Goal: Task Accomplishment & Management: Use online tool/utility

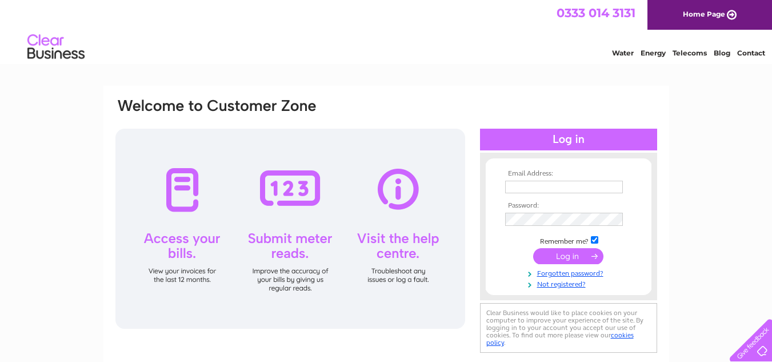
type input "Kamal@mandors.co.uk"
click at [581, 263] on input "submit" at bounding box center [568, 256] width 70 height 16
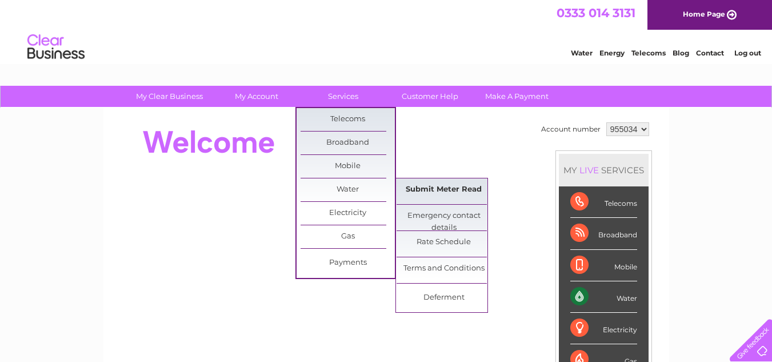
click at [434, 186] on link "Submit Meter Read" at bounding box center [444, 189] width 94 height 23
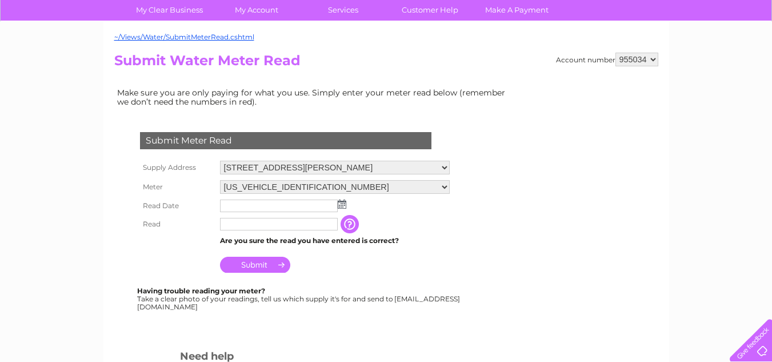
scroll to position [114, 0]
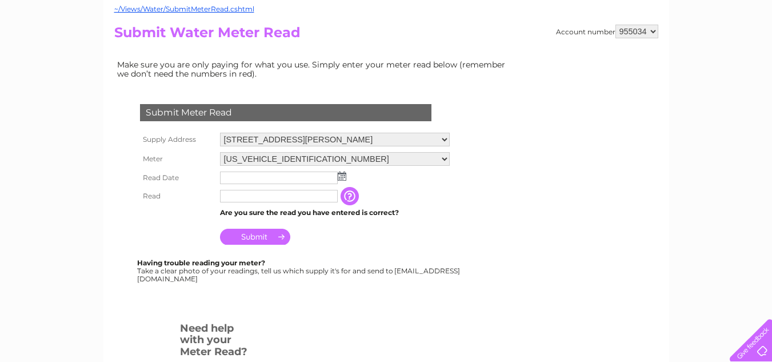
click at [342, 180] on img at bounding box center [342, 175] width 9 height 9
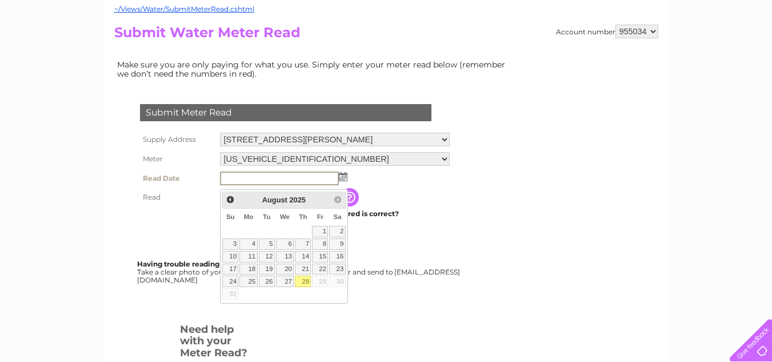
click at [301, 287] on link "28" at bounding box center [303, 280] width 16 height 11
type input "2025/08/28"
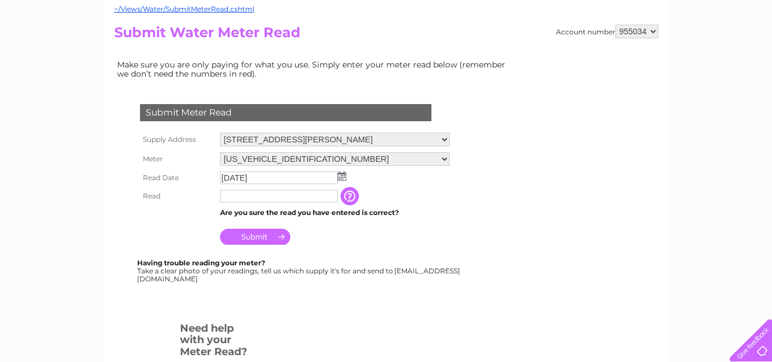
click at [406, 187] on td "2025/08/28" at bounding box center [334, 178] width 235 height 18
click at [301, 203] on input "text" at bounding box center [279, 197] width 119 height 14
type input "00680"
click at [278, 242] on input "Submit" at bounding box center [255, 238] width 70 height 16
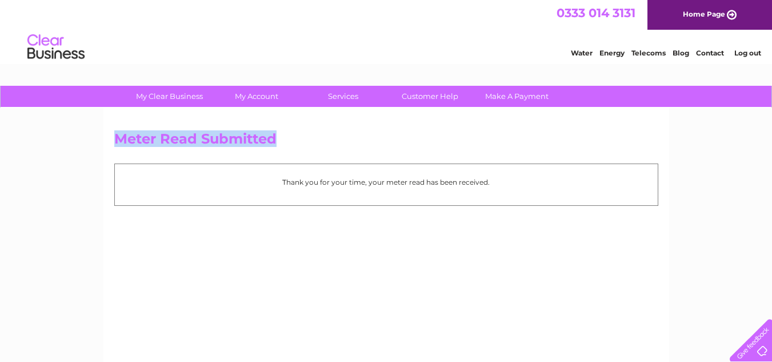
drag, startPoint x: 283, startPoint y: 135, endPoint x: 106, endPoint y: 142, distance: 177.2
click at [106, 142] on div "Meter Read Submitted Thank you for your time, your meter read has been received." at bounding box center [386, 268] width 566 height 320
copy h2 "Meter Read Submitted"
click at [749, 57] on link "Log out" at bounding box center [747, 53] width 27 height 9
